Goal: Information Seeking & Learning: Compare options

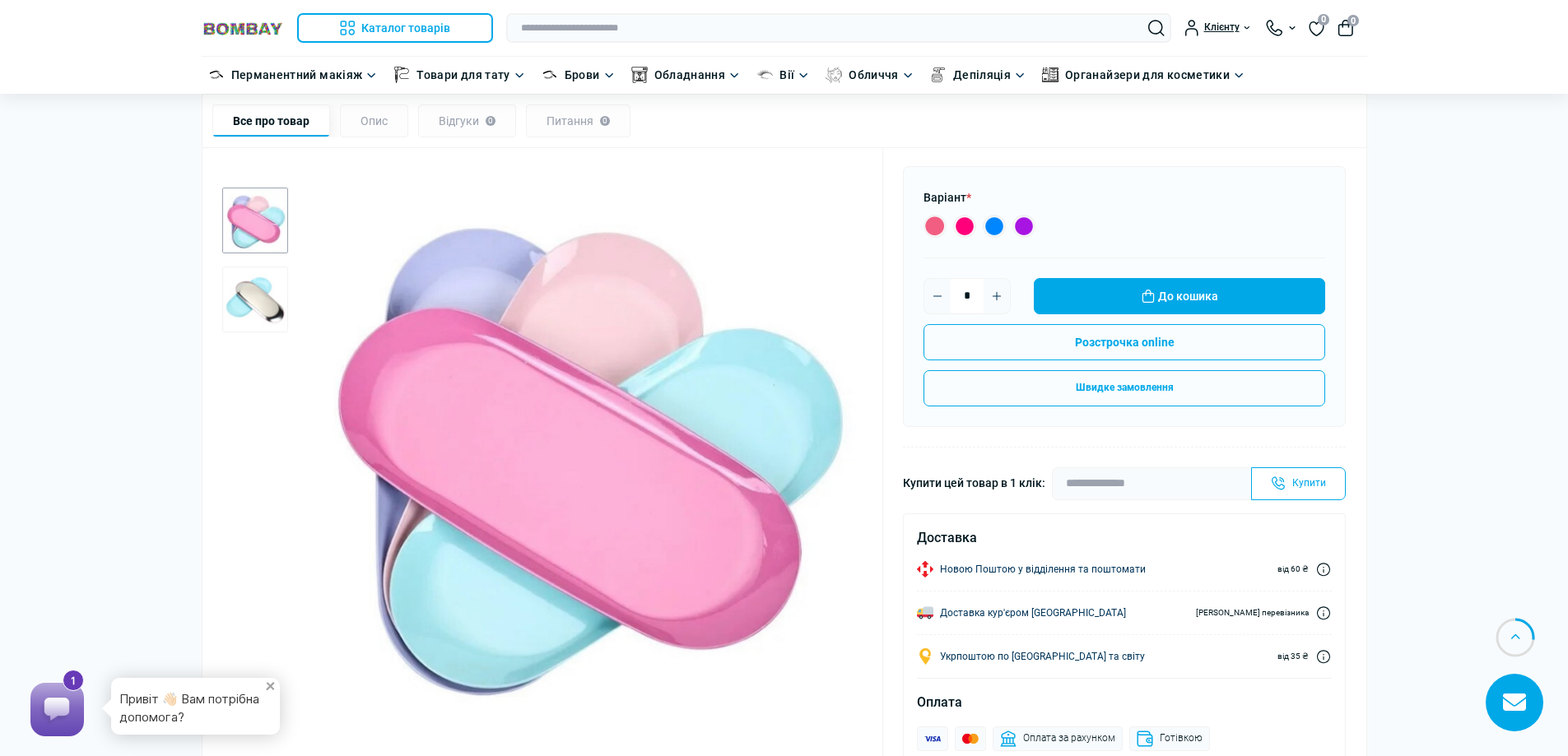
scroll to position [165, 0]
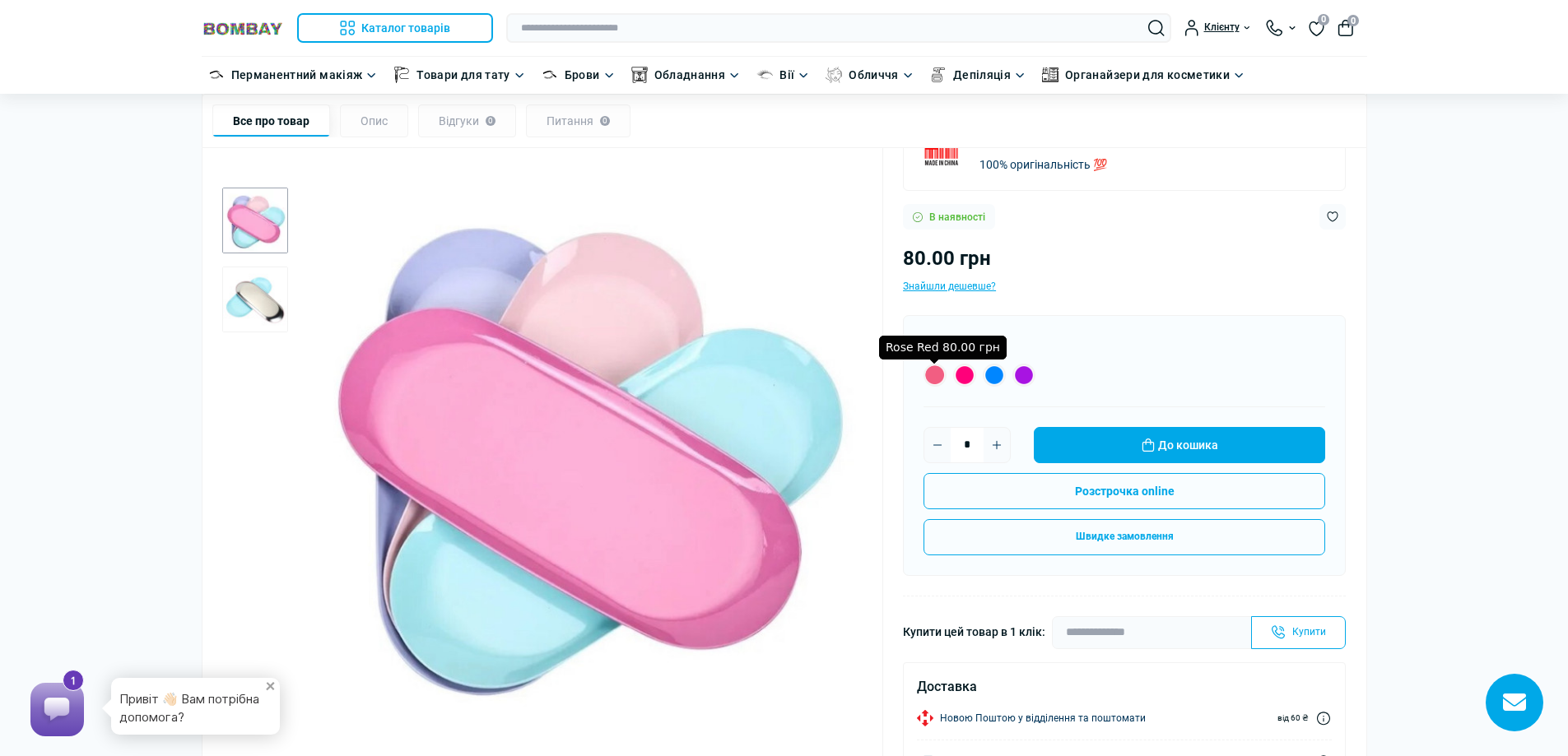
click at [931, 371] on label "Rose Red 80.00 грн" at bounding box center [934, 375] width 23 height 23
click at [967, 373] on label "Pink 80.00 грн" at bounding box center [964, 375] width 23 height 23
click at [988, 375] on label "Blue 80.00 грн" at bounding box center [993, 375] width 23 height 23
click at [1027, 375] on label "Purple 80.00 грн" at bounding box center [1023, 375] width 23 height 23
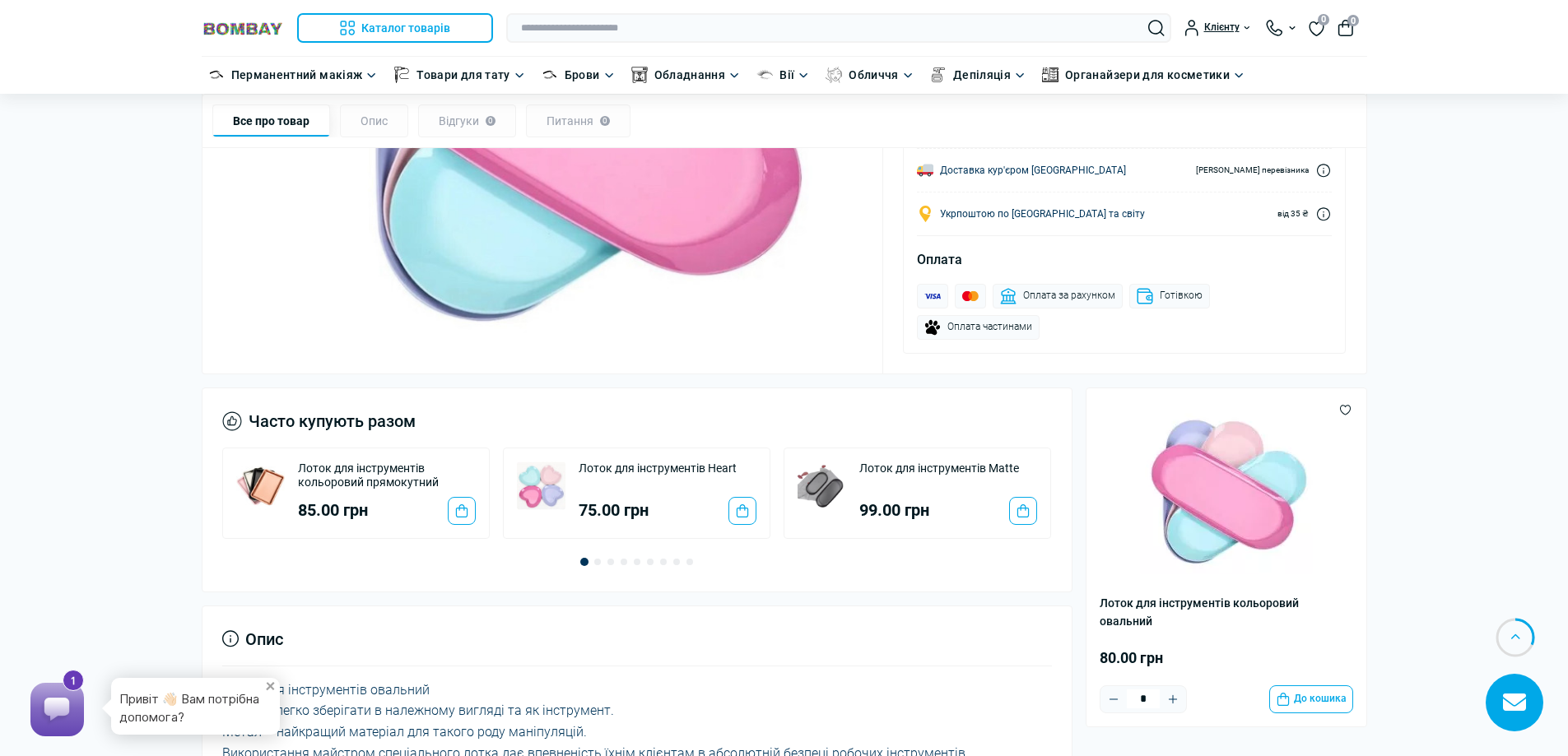
scroll to position [987, 0]
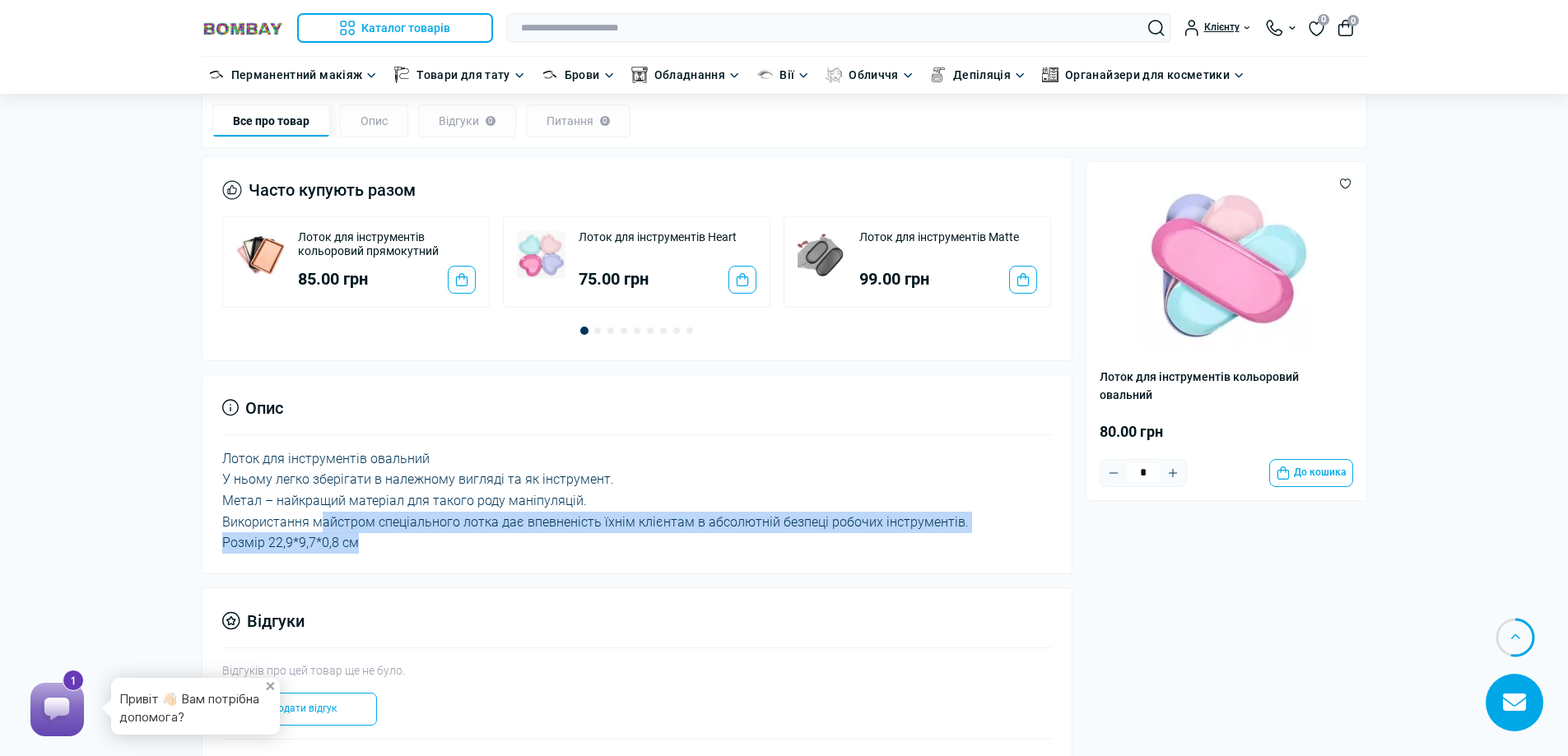
drag, startPoint x: 319, startPoint y: 523, endPoint x: 450, endPoint y: 541, distance: 132.2
click at [450, 541] on div "Лоток для інструментів овальний У ньому легко зберігати в належному вигляді та …" at bounding box center [636, 501] width 829 height 105
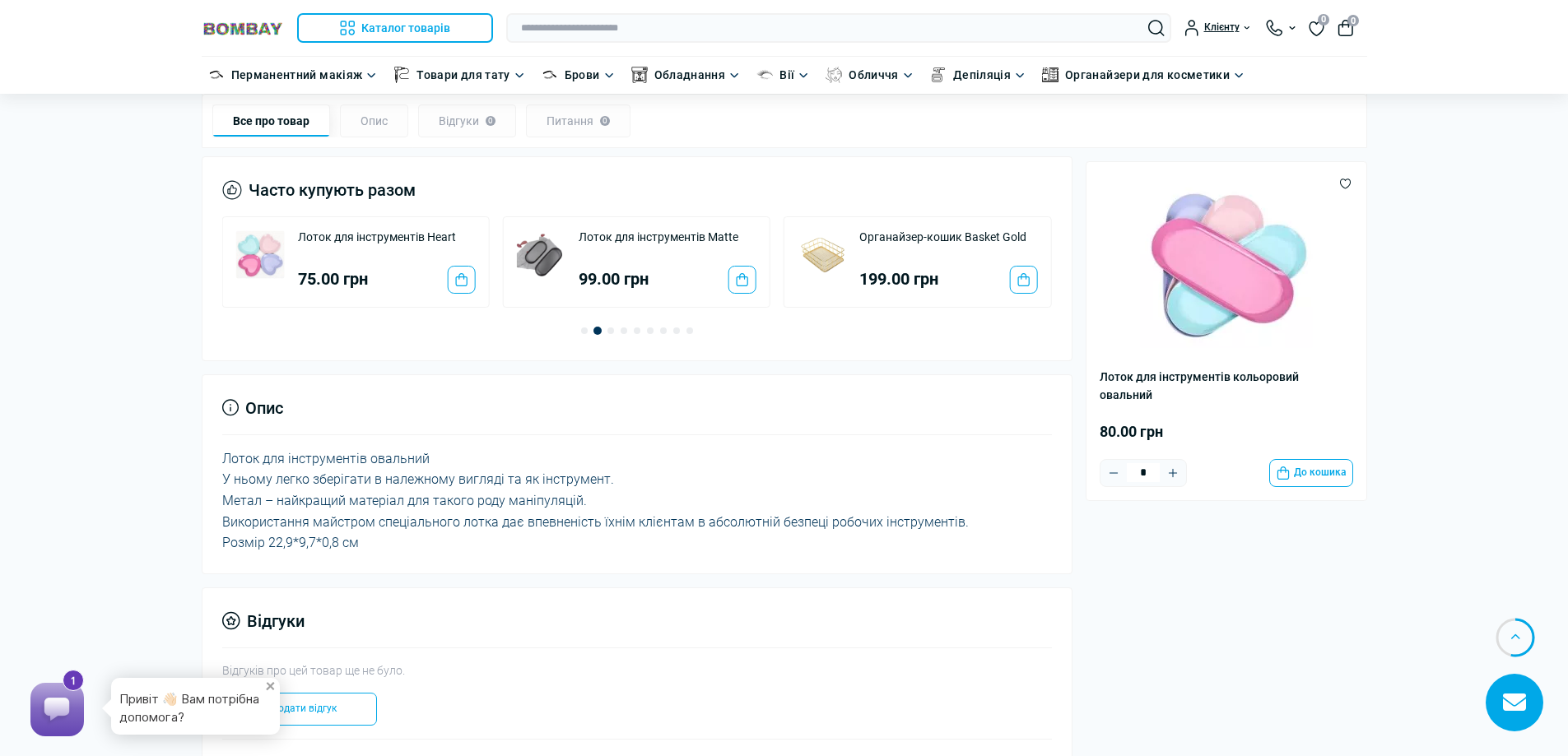
click at [381, 497] on div "Лоток для інструментів овальний У ньому легко зберігати в належному вигляді та …" at bounding box center [636, 501] width 829 height 105
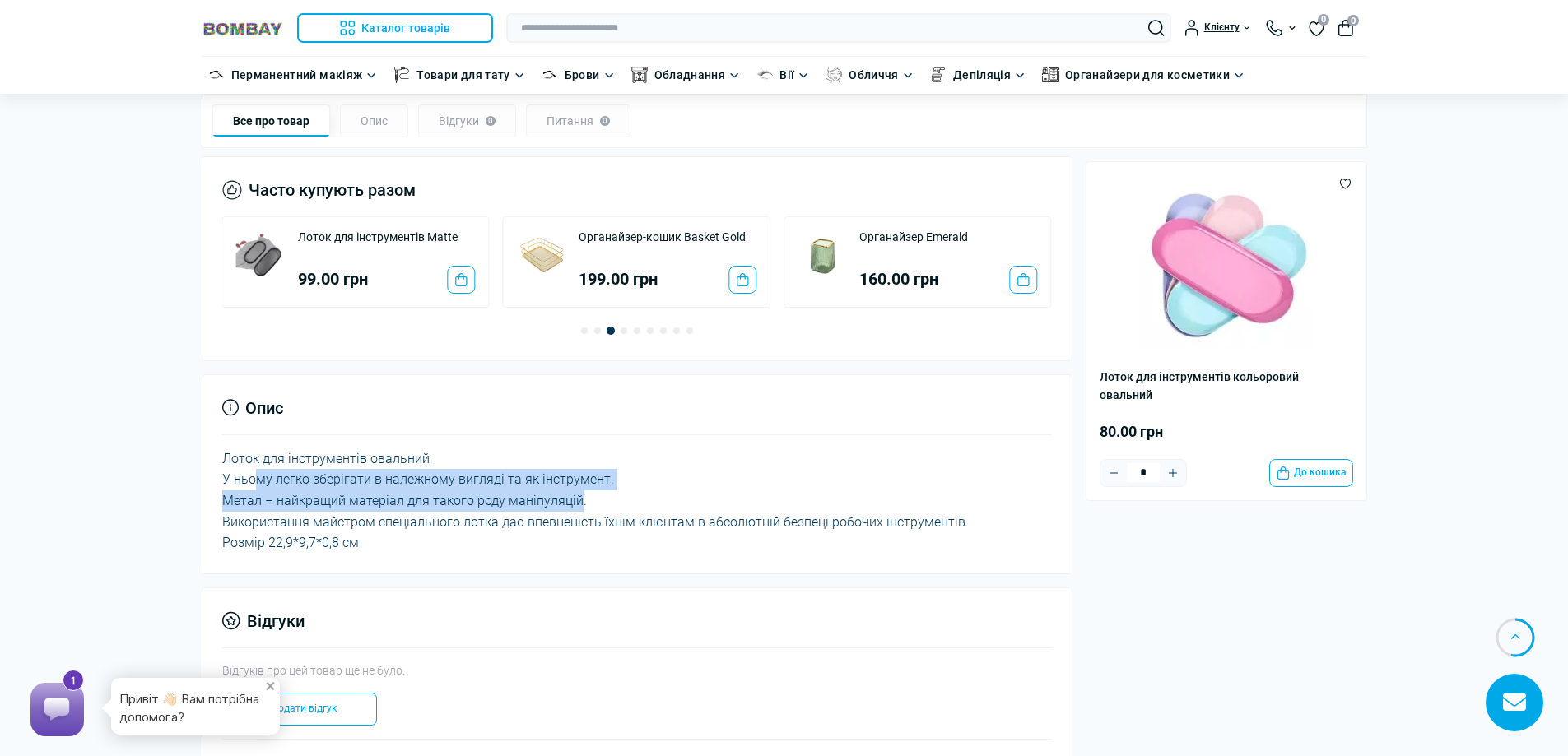
drag, startPoint x: 255, startPoint y: 483, endPoint x: 577, endPoint y: 509, distance: 323.0
click at [577, 509] on div "Лоток для інструментів овальний У ньому легко зберігати в належному вигляді та …" at bounding box center [636, 501] width 829 height 105
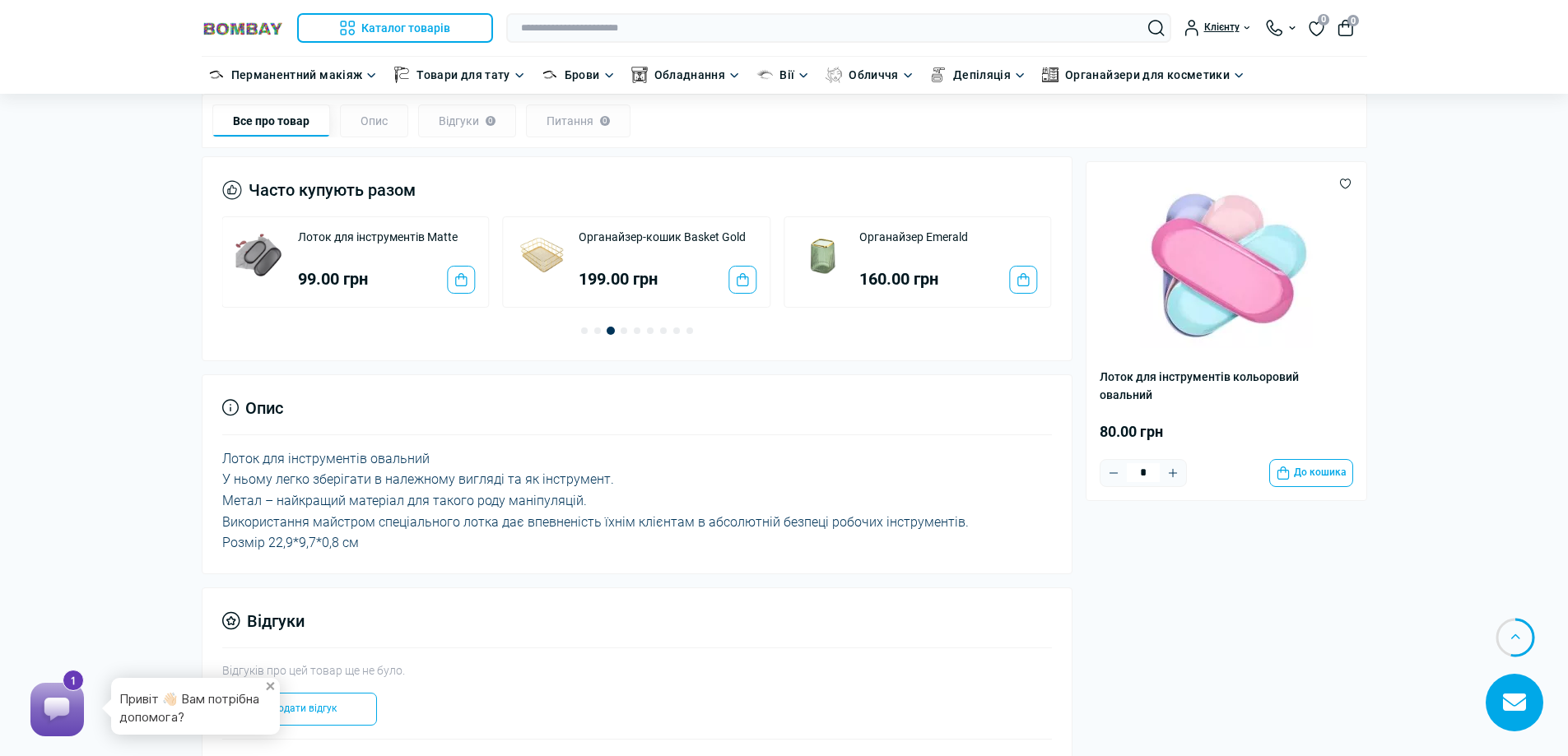
click at [591, 509] on div "Лоток для інструментів овальний У ньому легко зберігати в належному вигляді та …" at bounding box center [636, 501] width 829 height 105
drag, startPoint x: 396, startPoint y: 522, endPoint x: 695, endPoint y: 533, distance: 299.2
click at [695, 533] on div "Лоток для інструментів овальний У ньому легко зберігати в належному вигляді та …" at bounding box center [636, 501] width 829 height 105
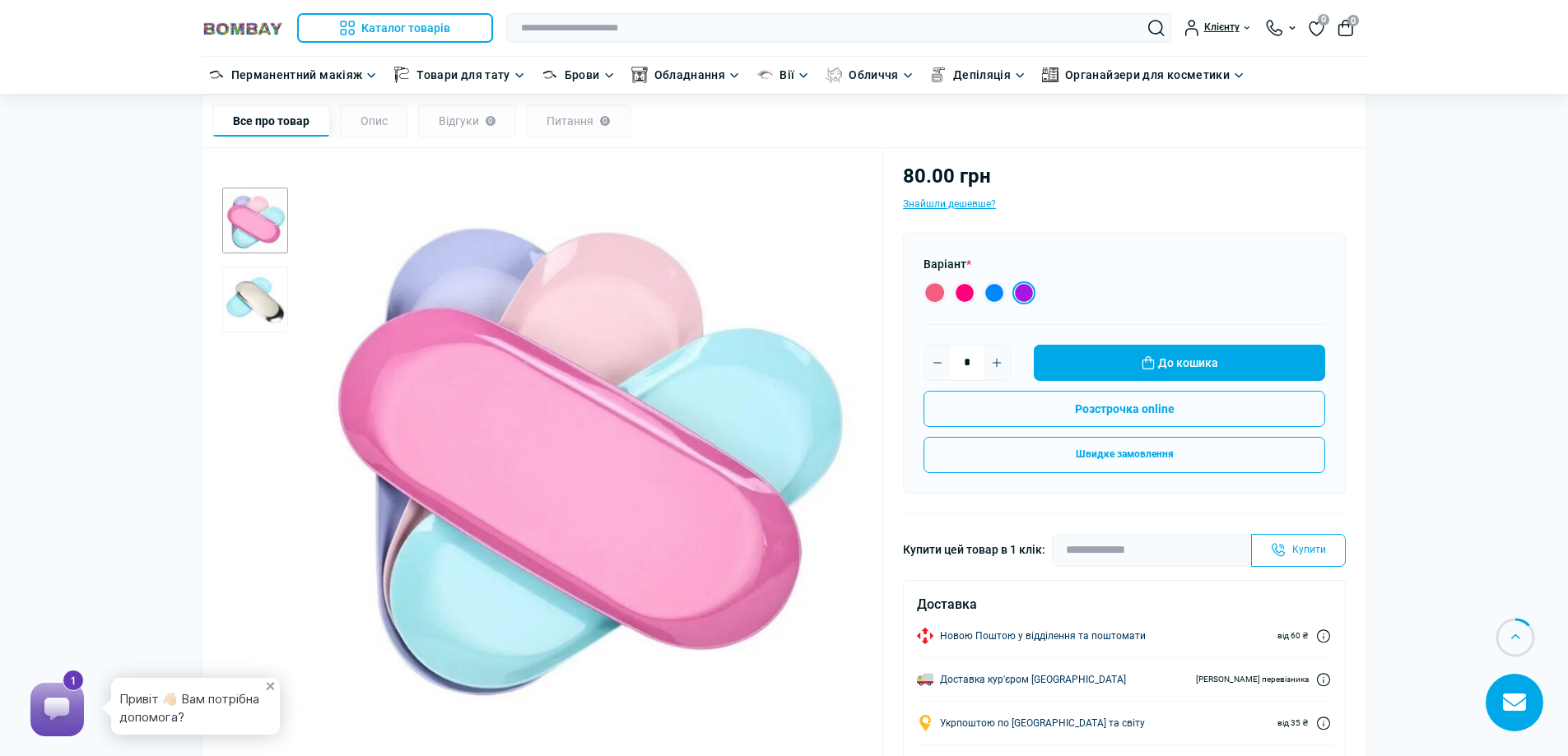
click at [369, 113] on div "Опис" at bounding box center [374, 121] width 68 height 33
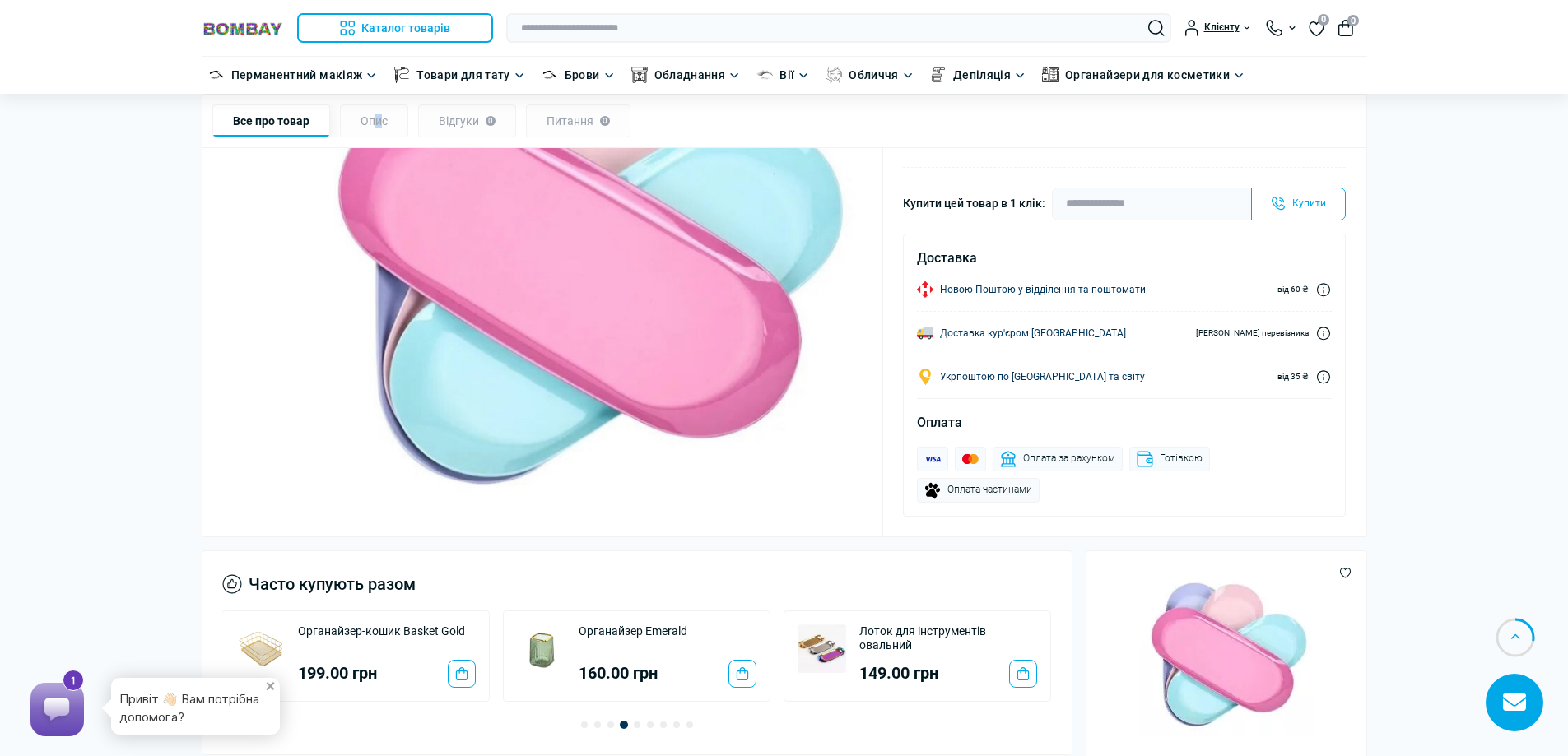
scroll to position [461, 0]
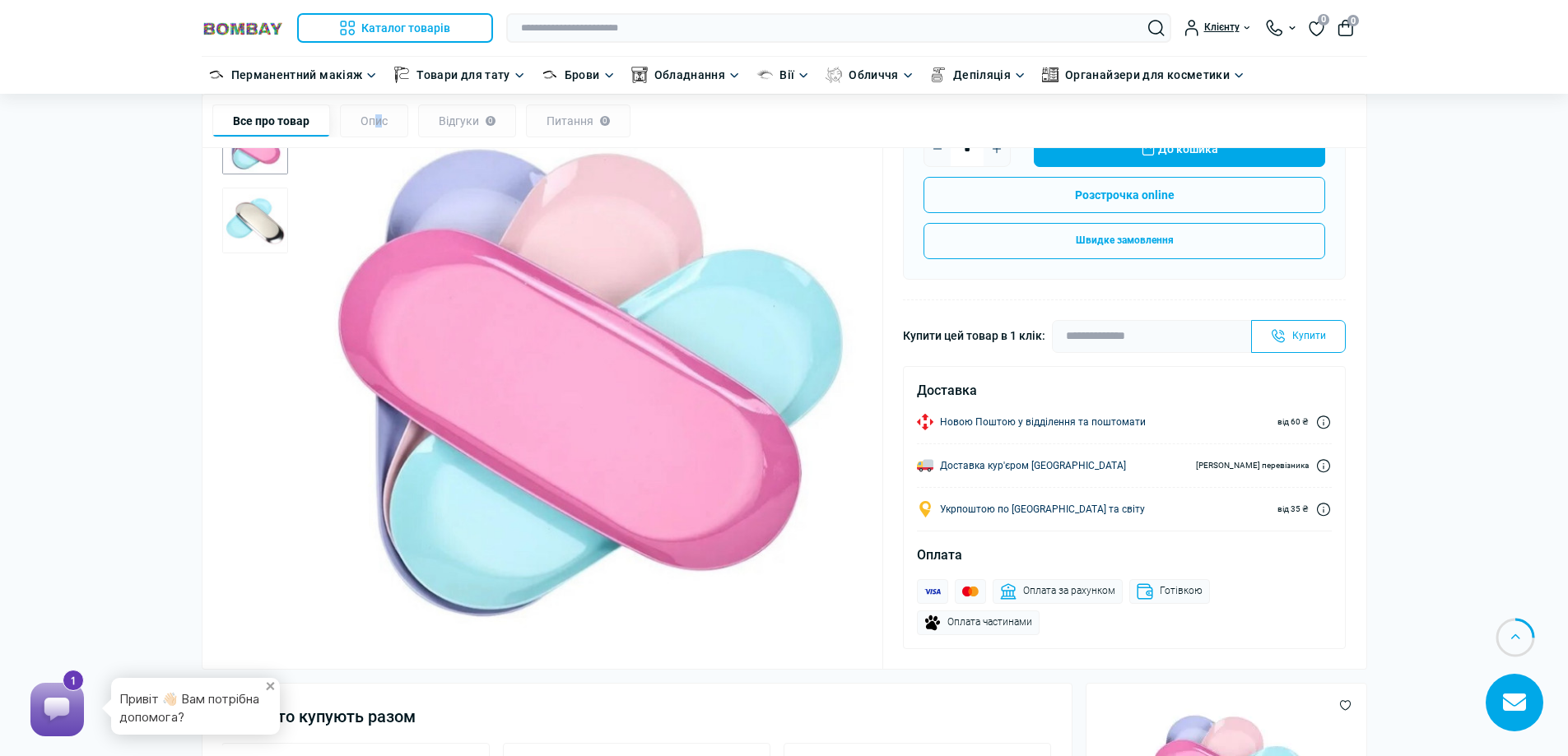
click at [610, 362] on img "1 / 2" at bounding box center [582, 371] width 562 height 562
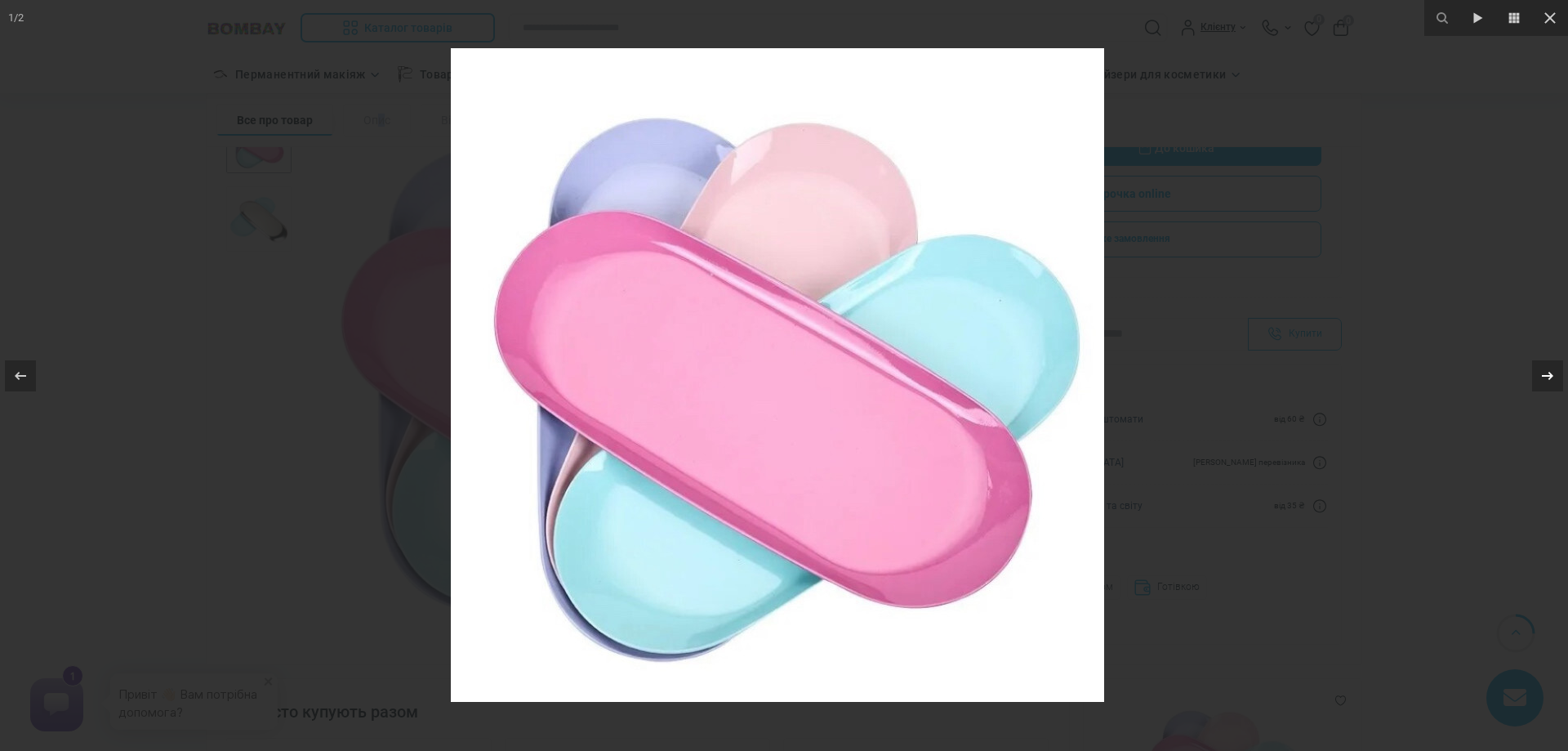
click at [1538, 379] on icon at bounding box center [1548, 375] width 20 height 20
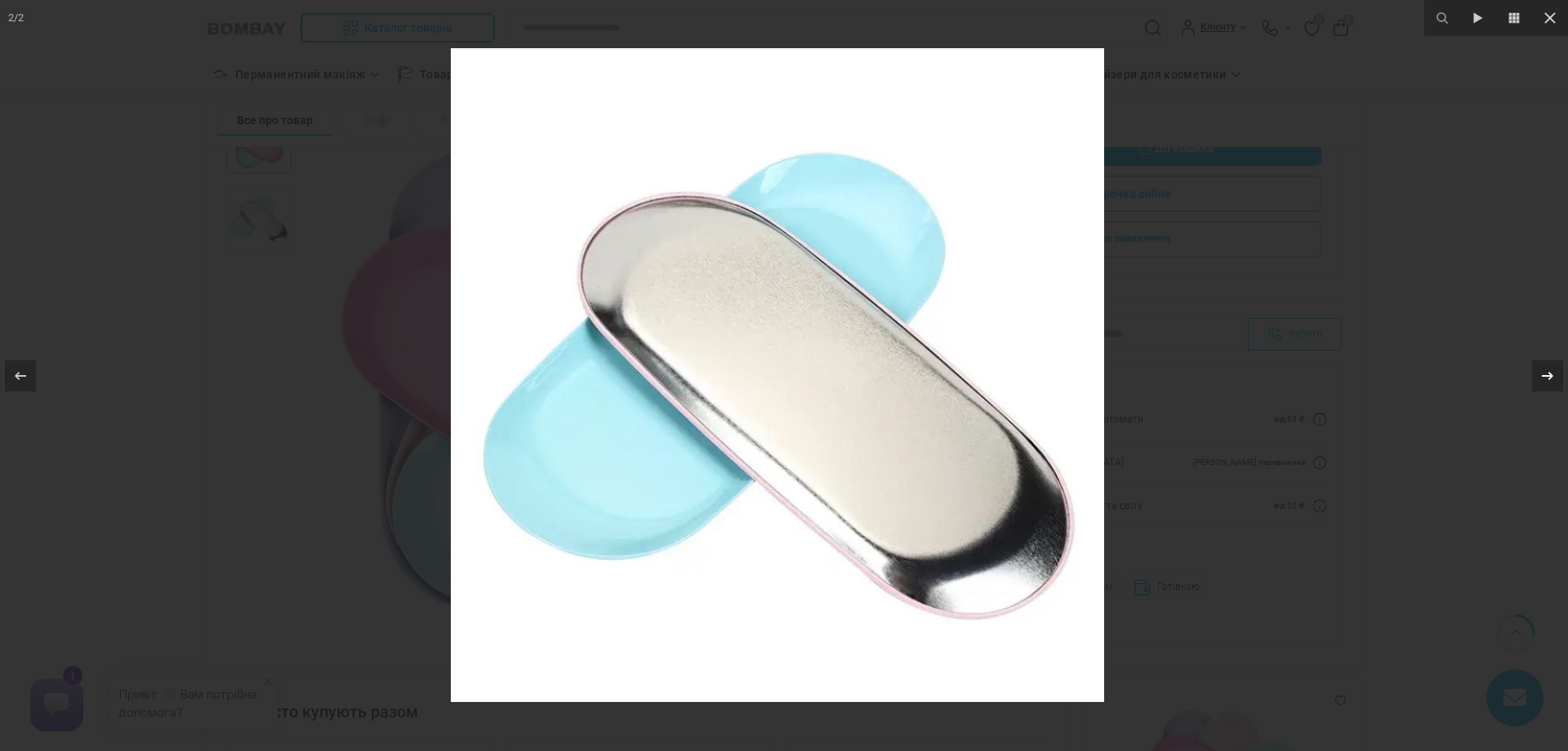
click at [1538, 379] on icon at bounding box center [1548, 375] width 20 height 20
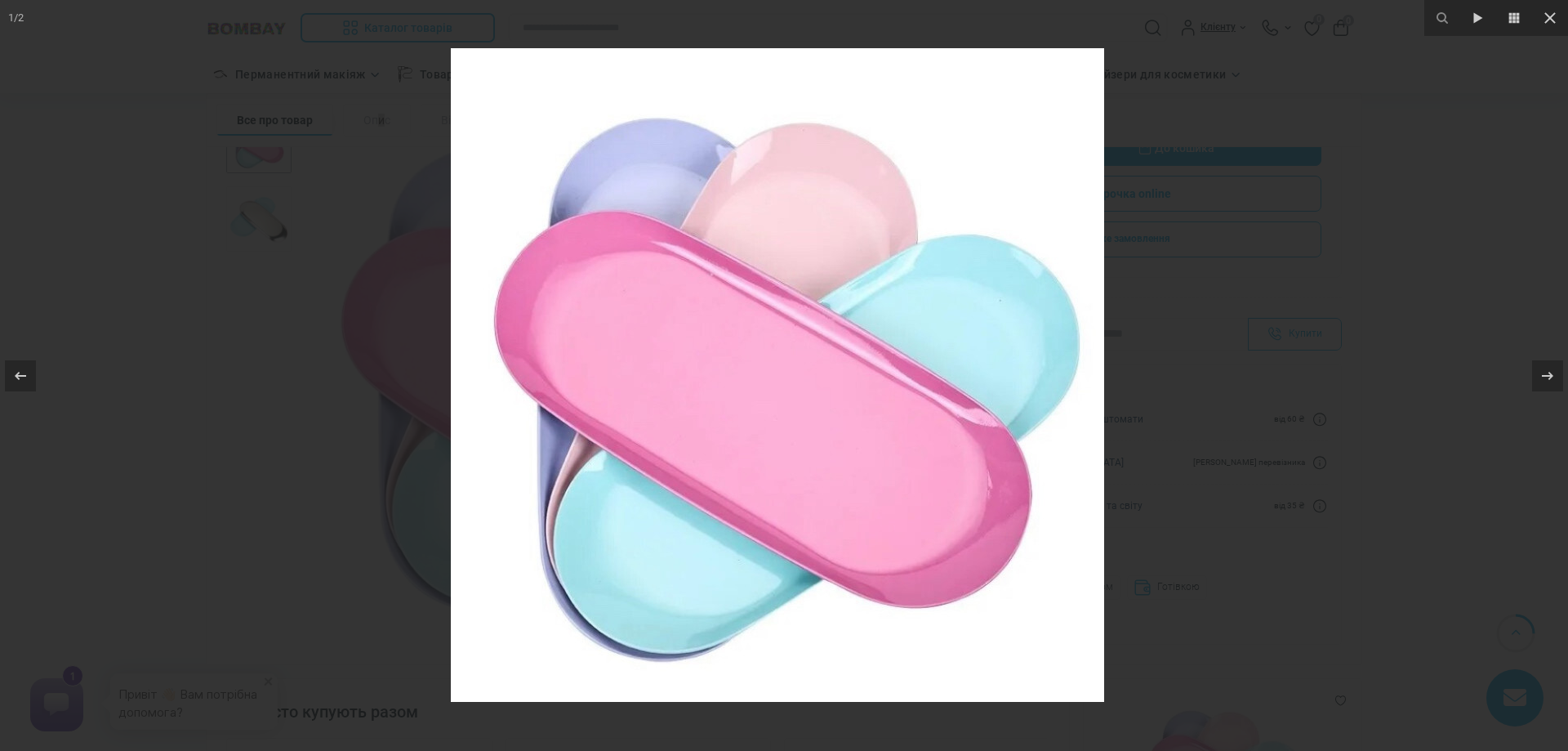
click at [1326, 118] on div at bounding box center [784, 375] width 1568 height 751
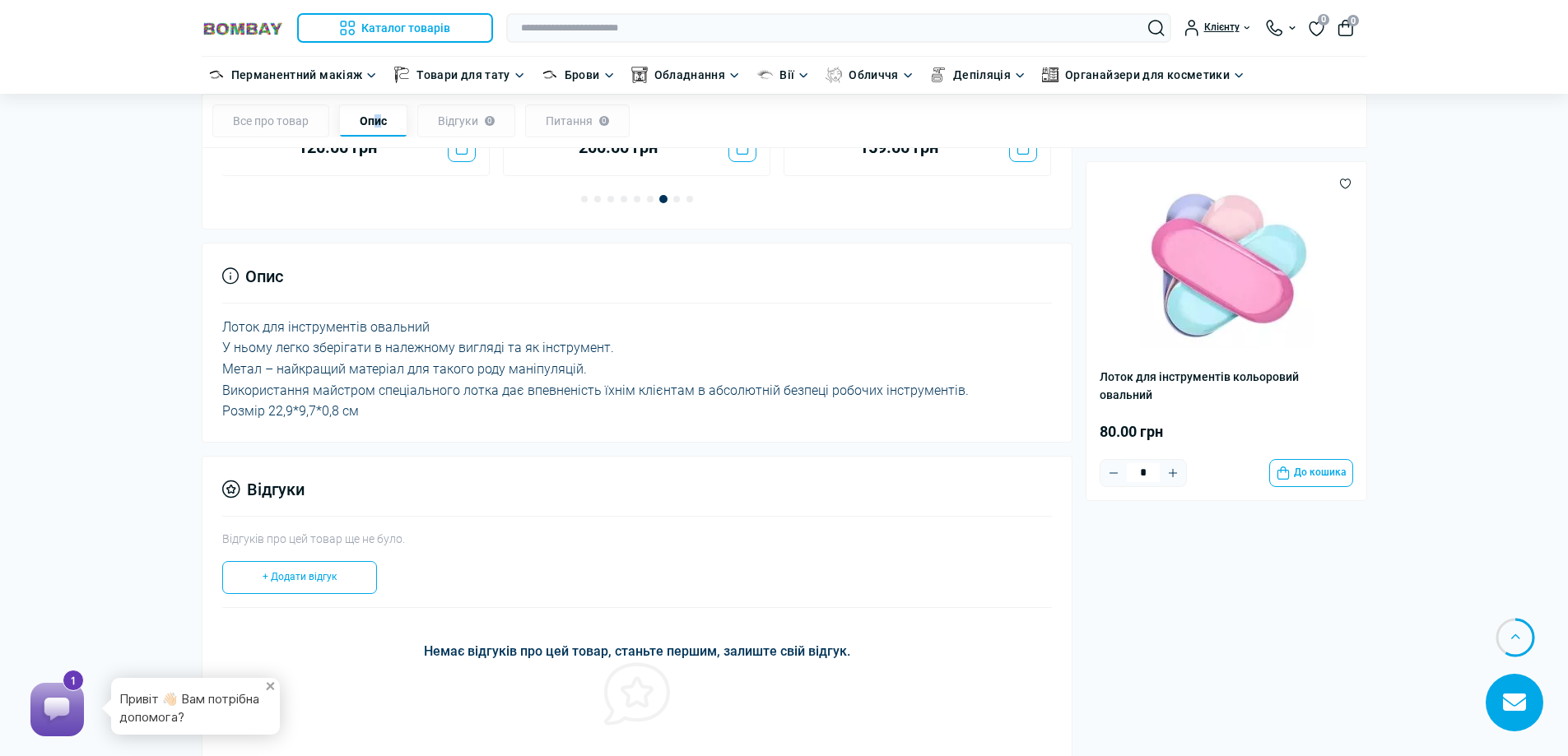
scroll to position [955, 0]
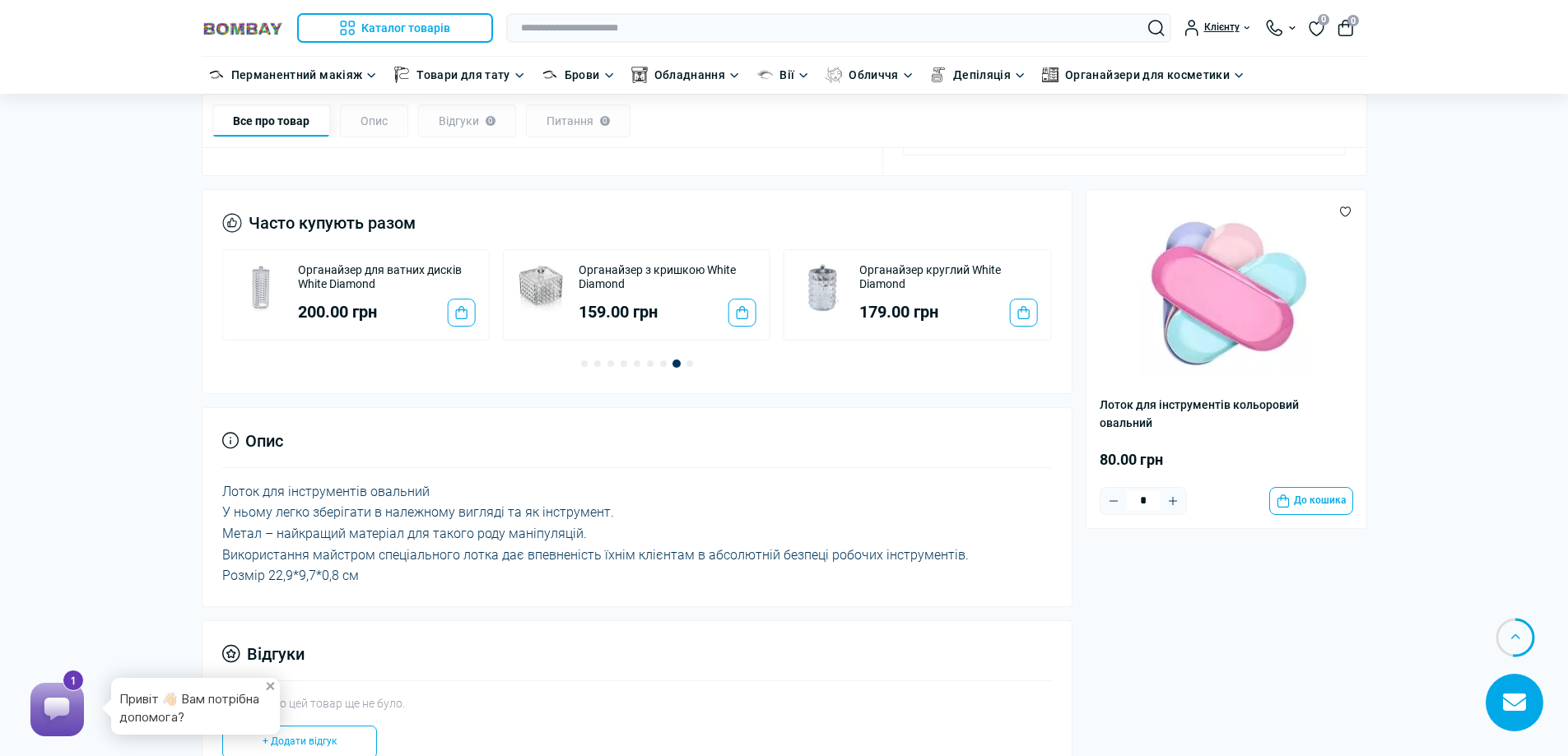
click at [581, 363] on span "Go to slide 1" at bounding box center [584, 363] width 7 height 7
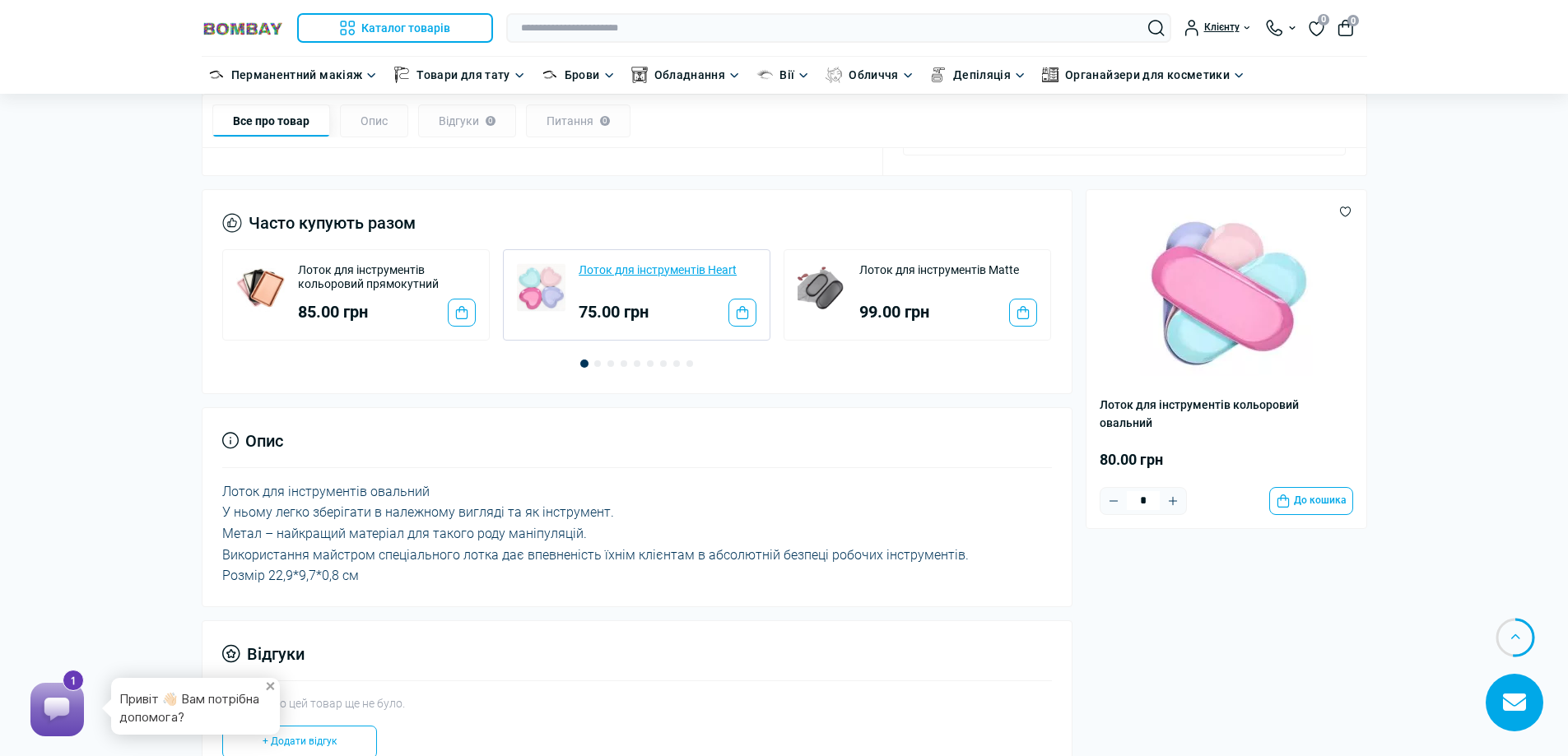
click at [618, 272] on link "Лоток для інструментів Heart" at bounding box center [657, 271] width 158 height 15
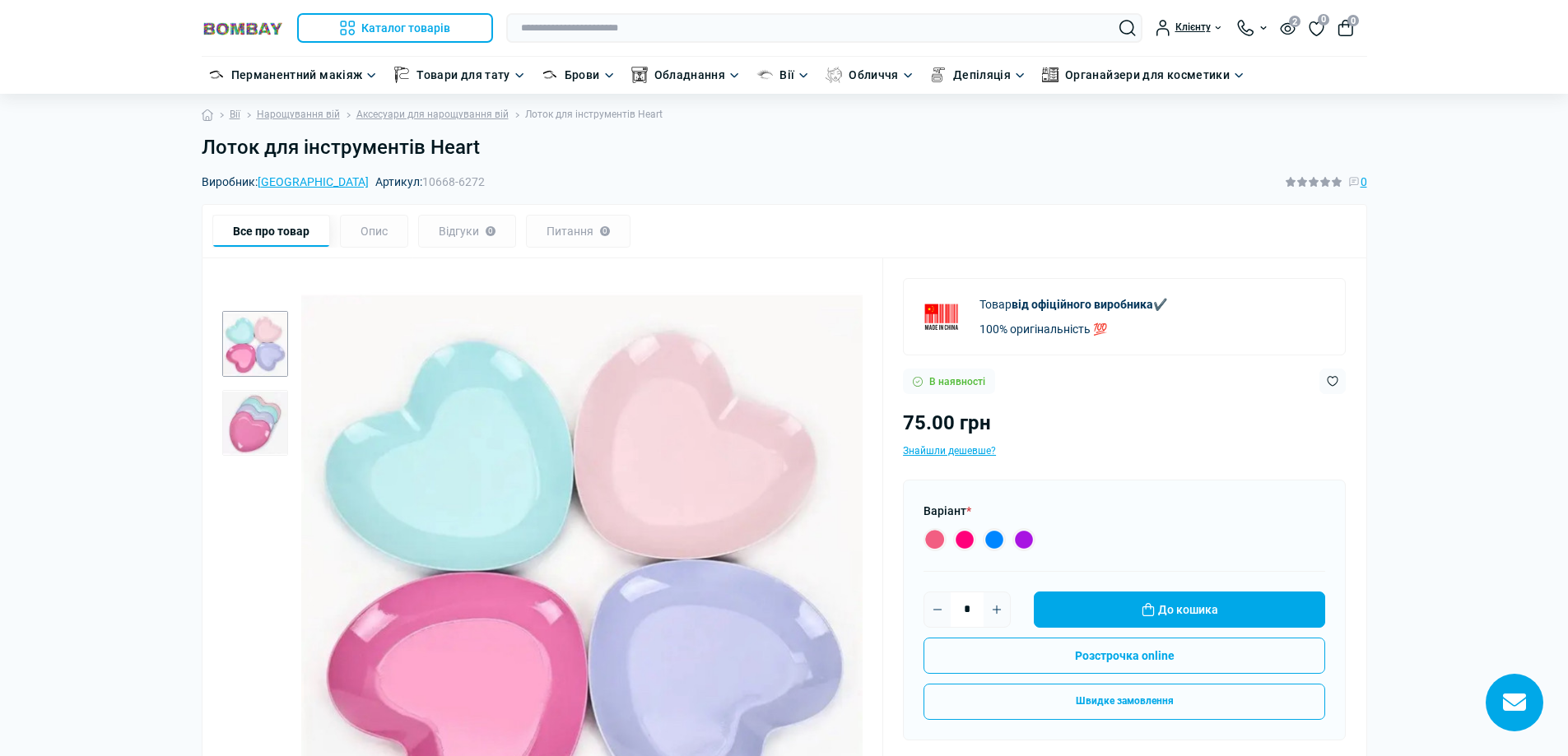
click at [260, 409] on img "2 / 2" at bounding box center [255, 422] width 66 height 66
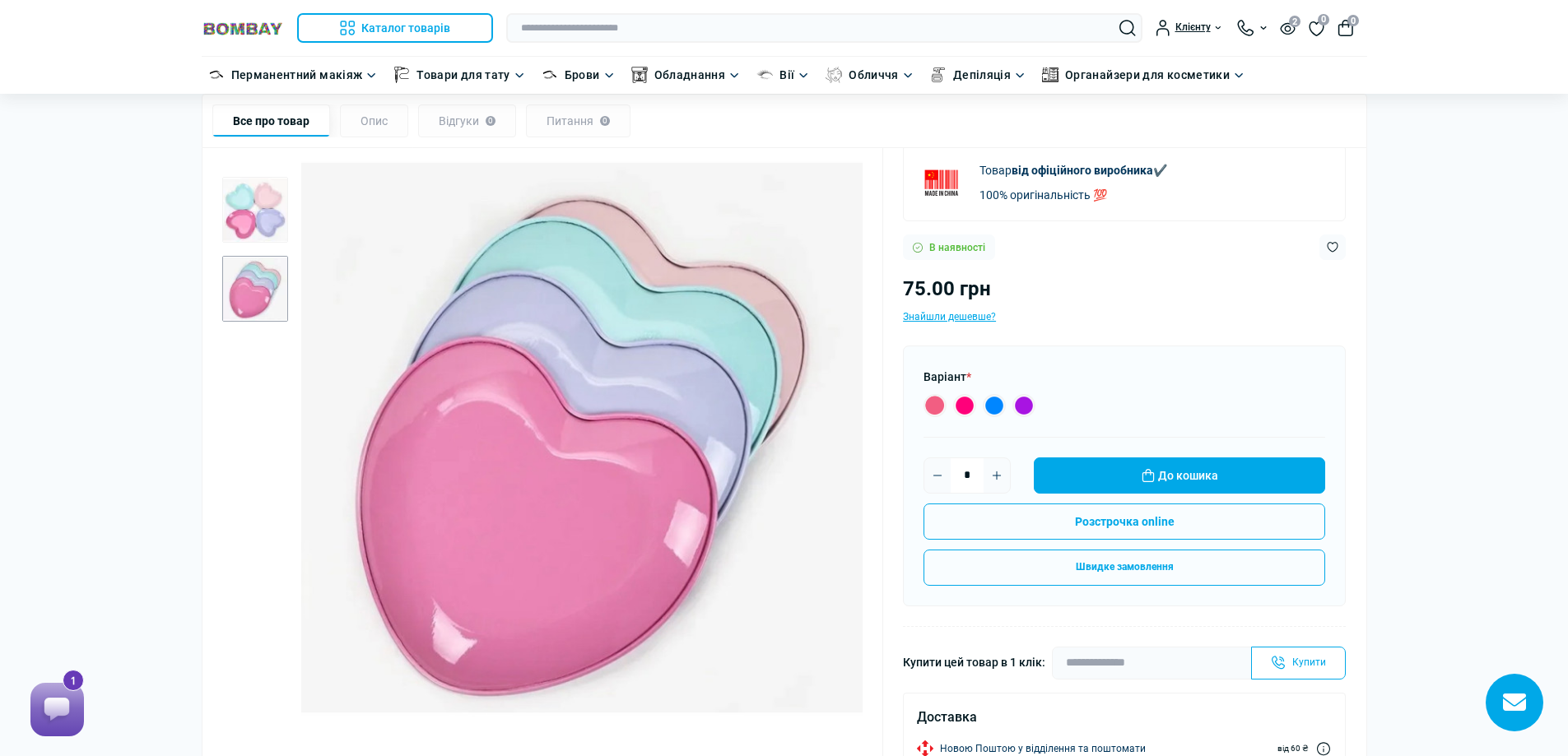
scroll to position [329, 0]
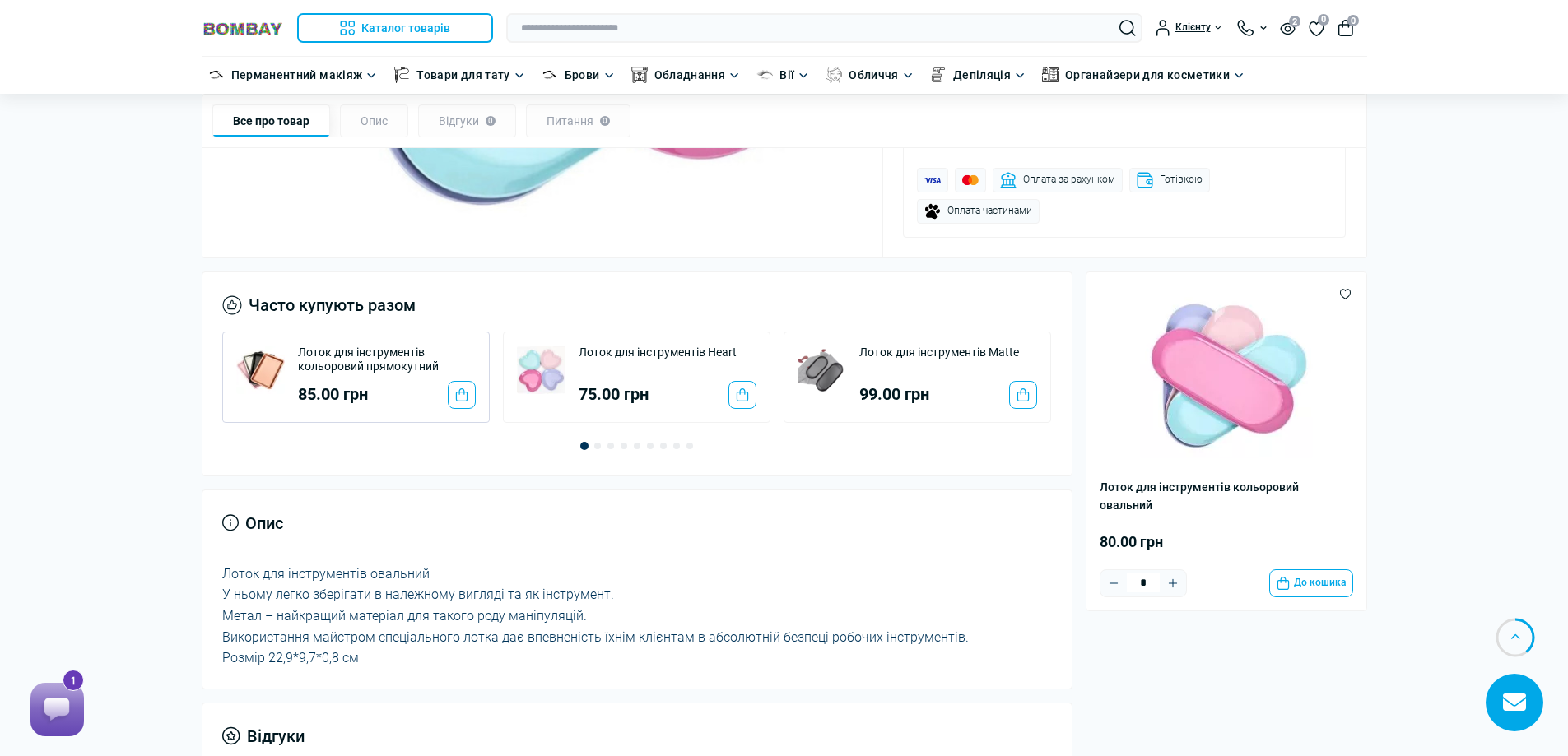
click at [287, 363] on div "Лоток для інструментів кольоровий прямокутний 85.00 грн" at bounding box center [355, 377] width 267 height 91
click at [314, 363] on link "Лоток для інструментів кольоровий прямокутний" at bounding box center [387, 360] width 178 height 29
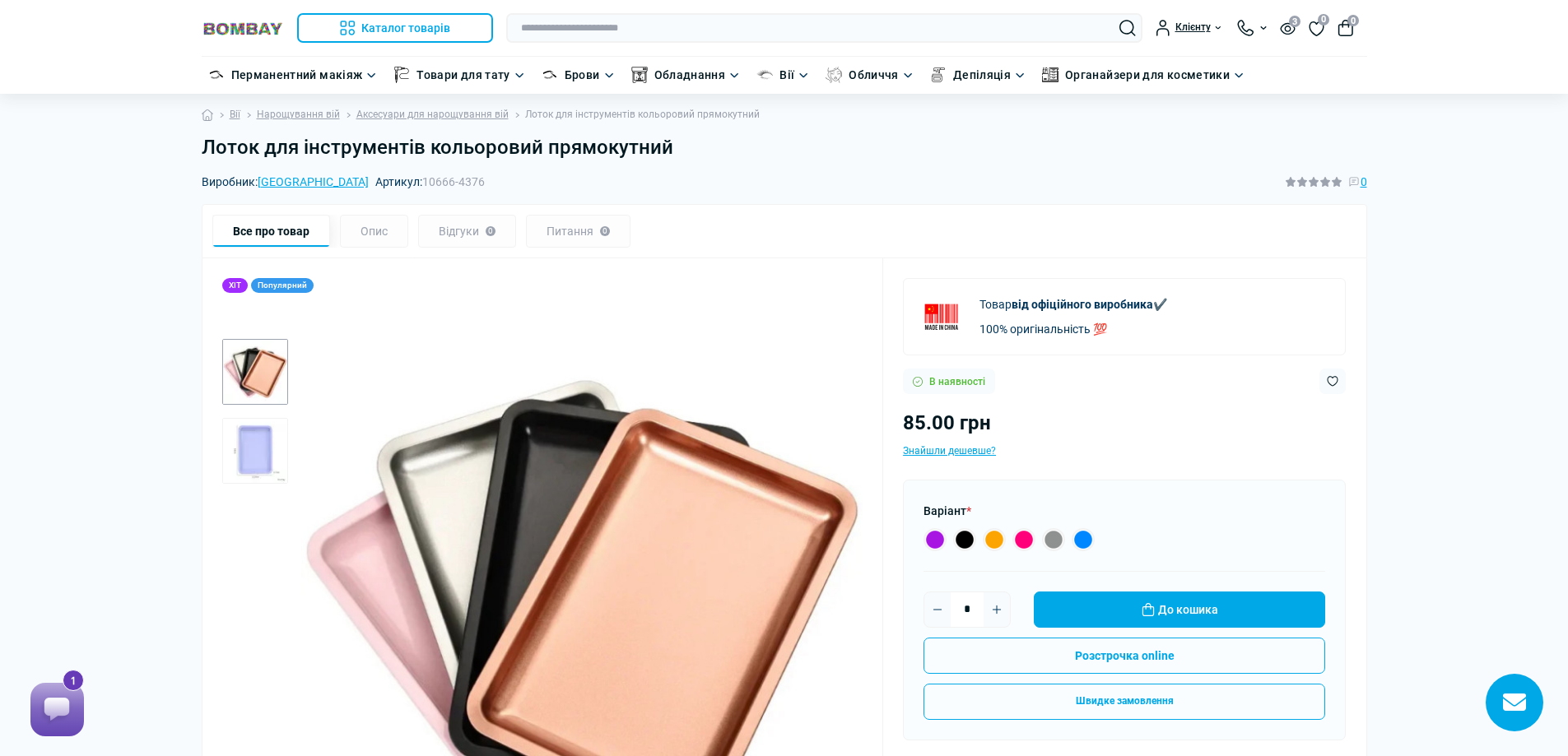
click at [247, 431] on img "2 / 2" at bounding box center [255, 451] width 66 height 66
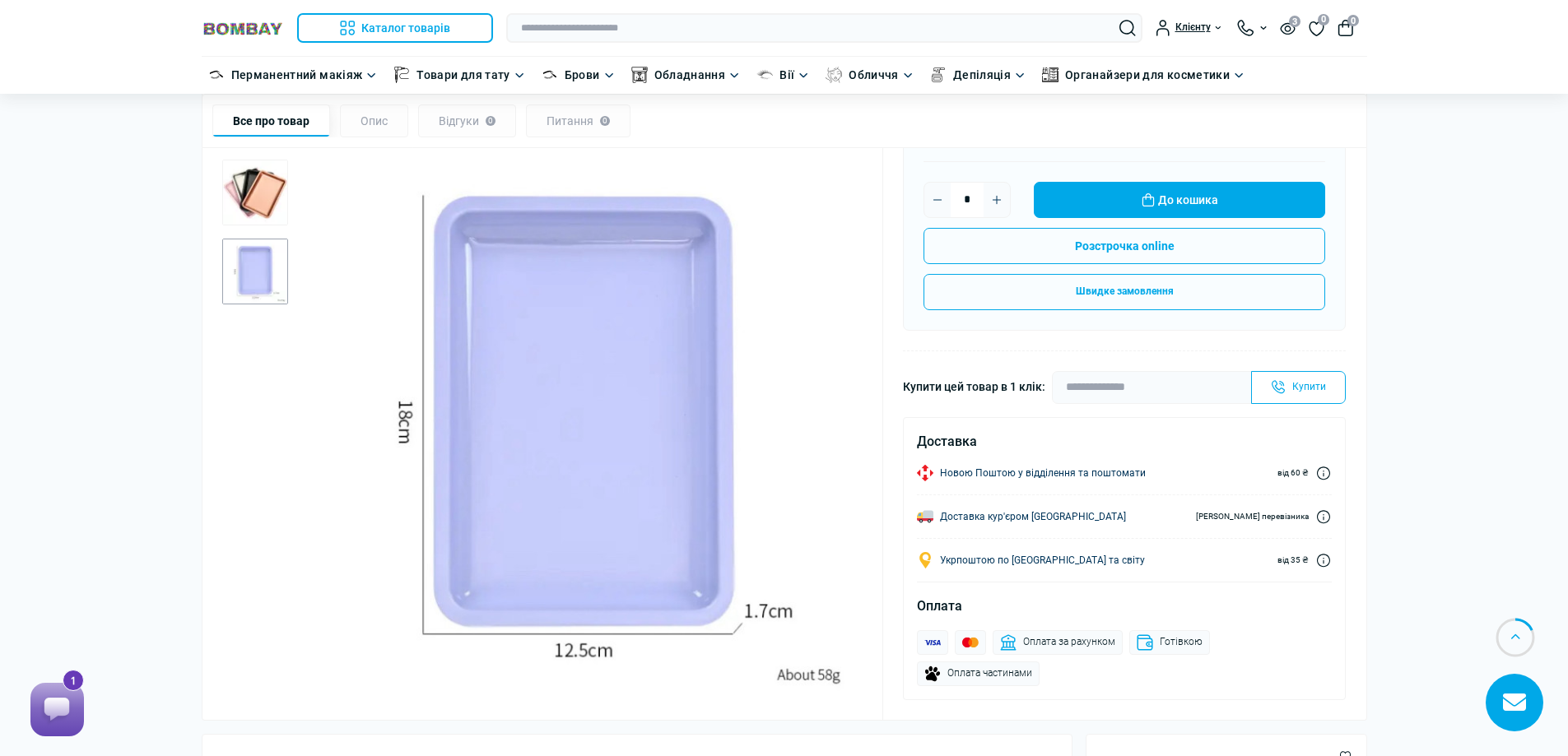
scroll to position [411, 0]
click at [286, 217] on img "1 / 2" at bounding box center [255, 191] width 66 height 66
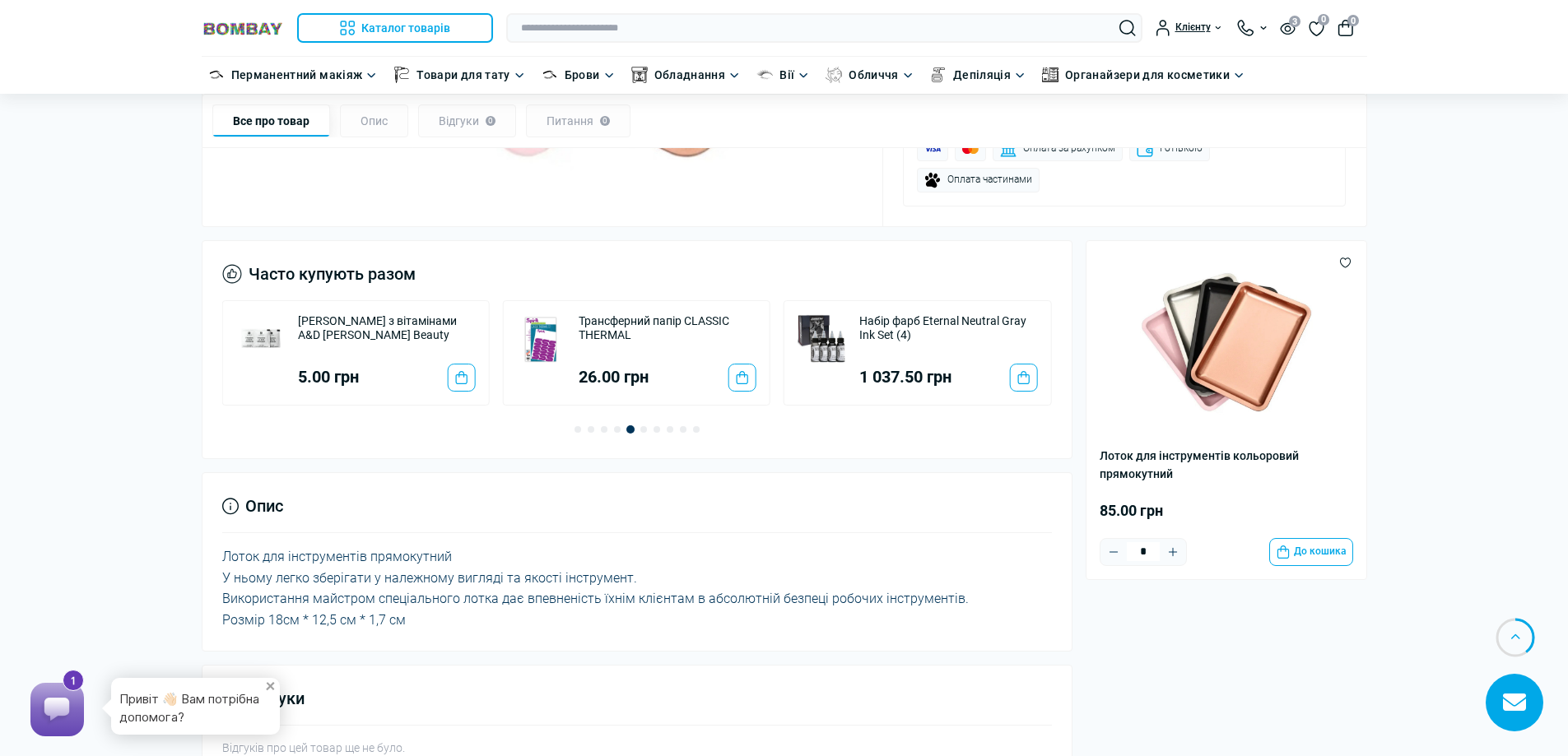
scroll to position [905, 0]
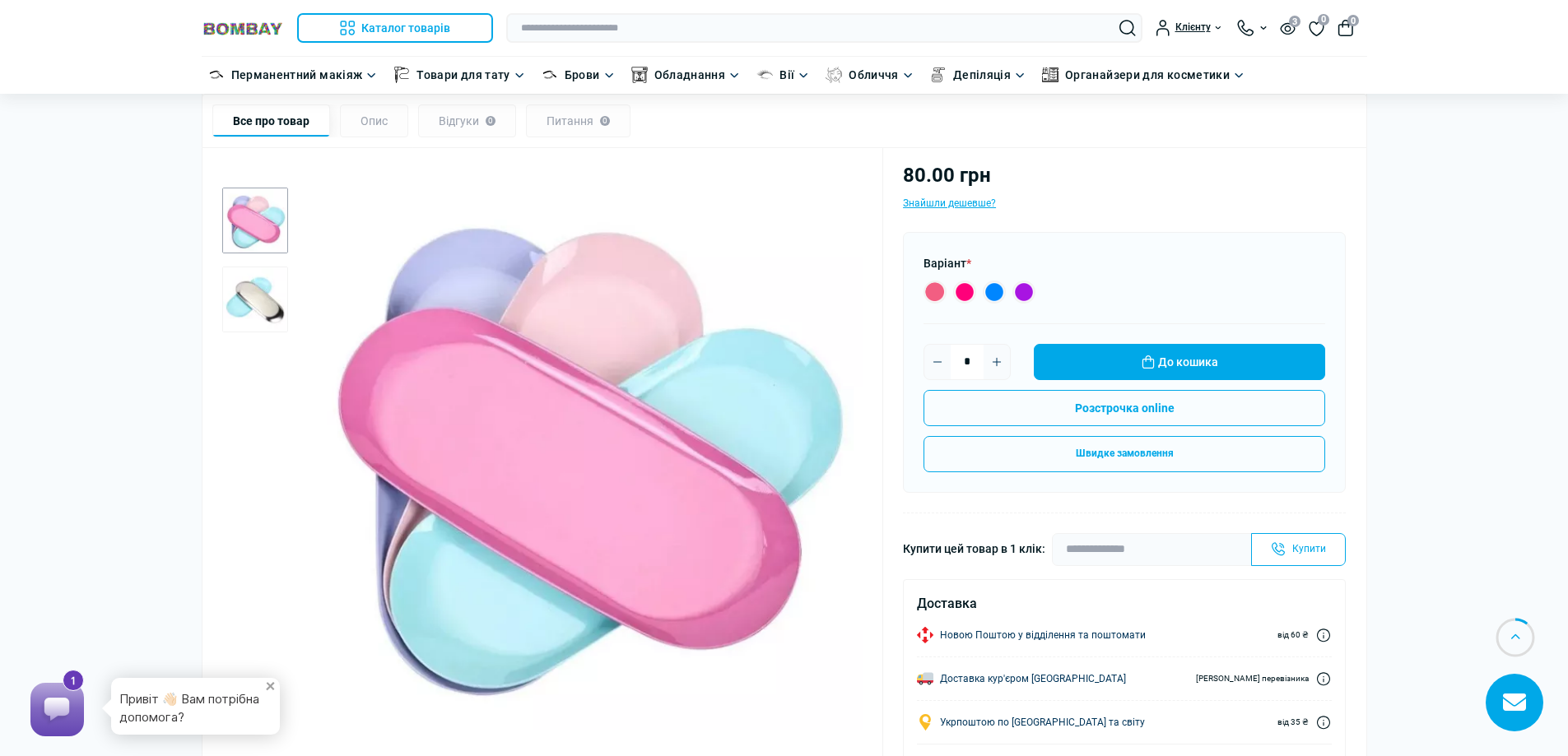
scroll to position [246, 0]
click at [1005, 293] on label "Blue 80.00 грн" at bounding box center [993, 292] width 23 height 23
click at [1023, 301] on label "Purple 80.00 грн" at bounding box center [1023, 292] width 23 height 23
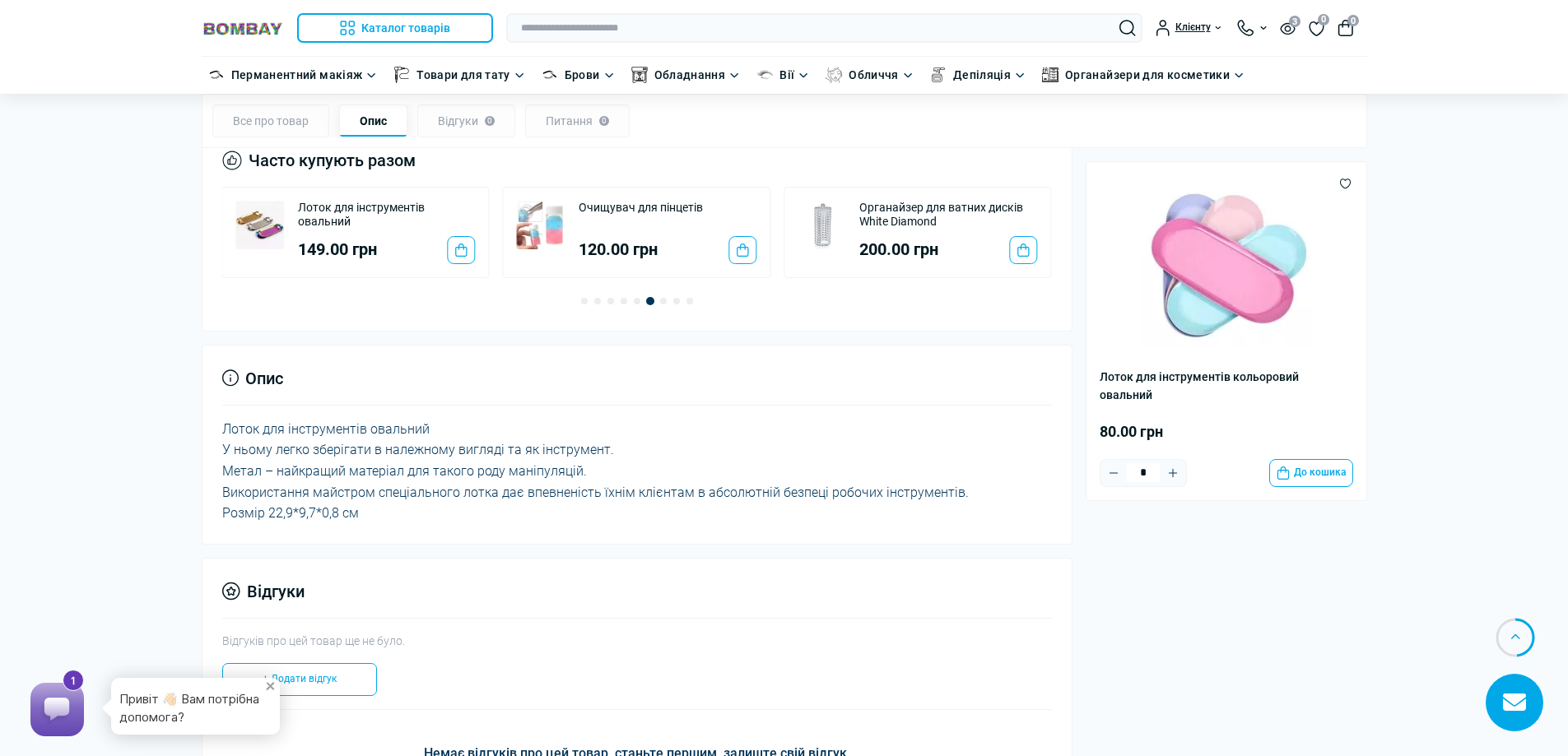
scroll to position [987, 0]
